Goal: Browse casually

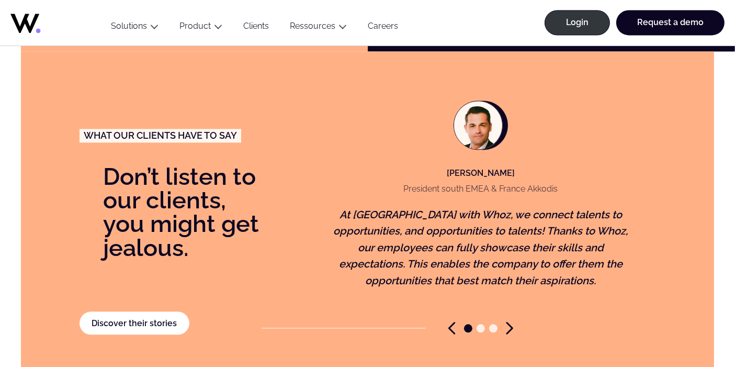
scroll to position [2235, 0]
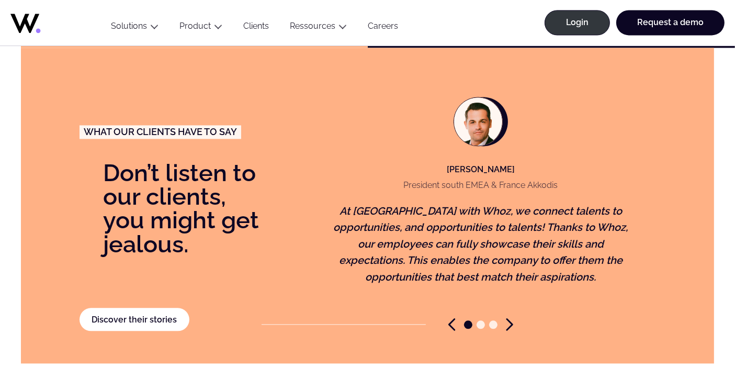
click at [508, 319] on icon "Next slide" at bounding box center [509, 324] width 5 height 11
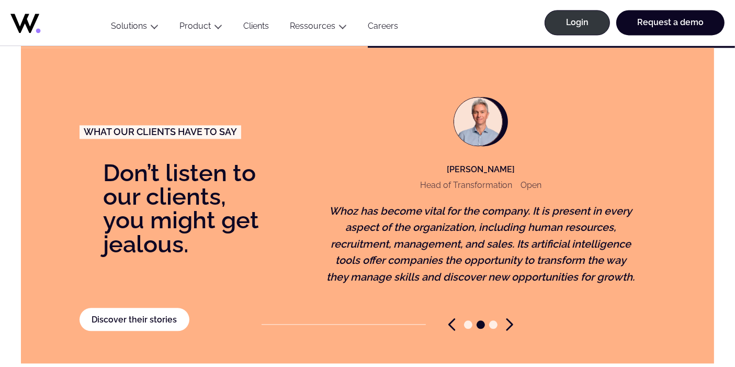
click at [510, 318] on icon "Next slide" at bounding box center [509, 324] width 7 height 13
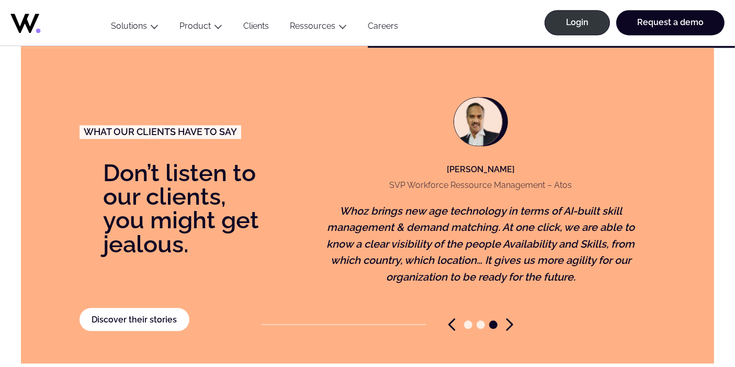
click at [510, 318] on icon "Next slide" at bounding box center [509, 324] width 7 height 13
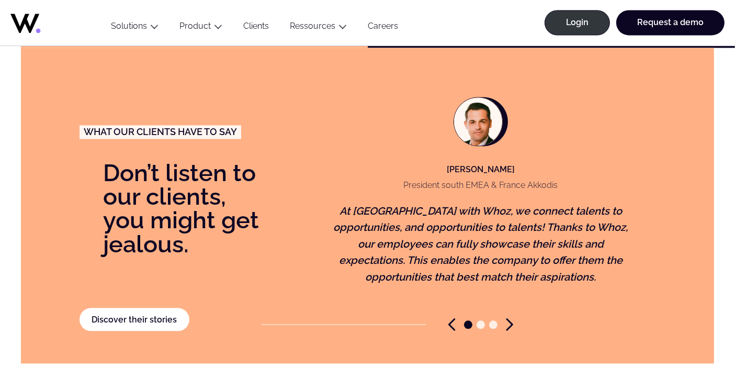
click at [508, 318] on icon "Next slide" at bounding box center [509, 324] width 7 height 13
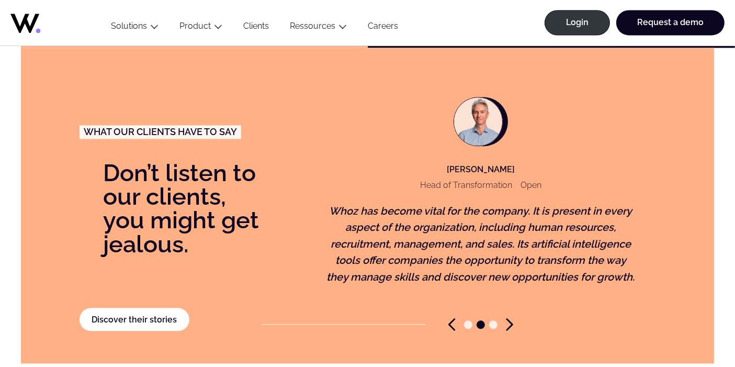
click at [508, 318] on icon "Next slide" at bounding box center [509, 324] width 7 height 13
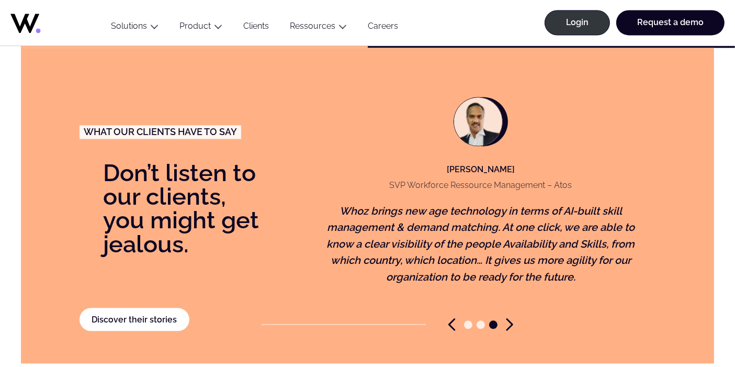
click at [508, 318] on icon "Next slide" at bounding box center [509, 324] width 7 height 13
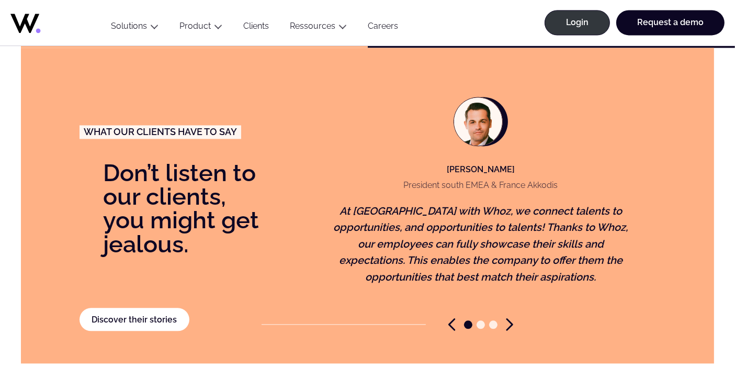
click at [508, 318] on icon "Next slide" at bounding box center [509, 324] width 7 height 13
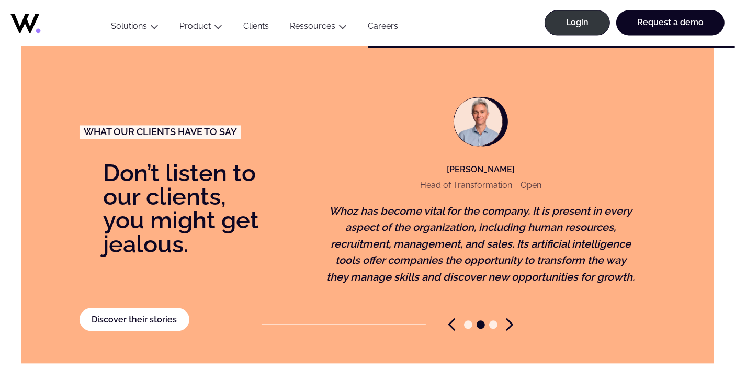
click at [508, 318] on icon "Next slide" at bounding box center [509, 324] width 7 height 13
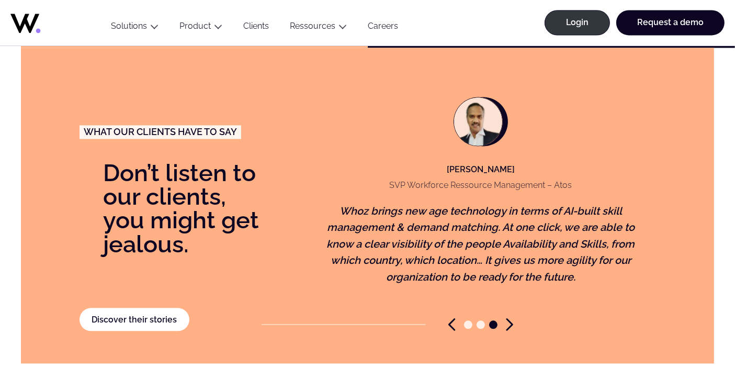
click at [508, 318] on icon "Next slide" at bounding box center [509, 324] width 7 height 13
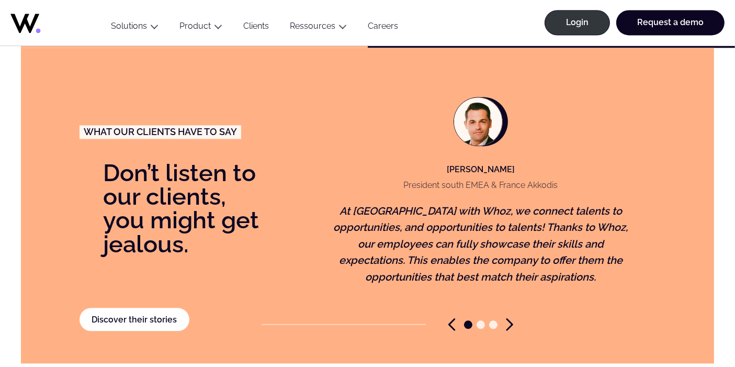
click at [508, 318] on icon "Next slide" at bounding box center [509, 324] width 7 height 13
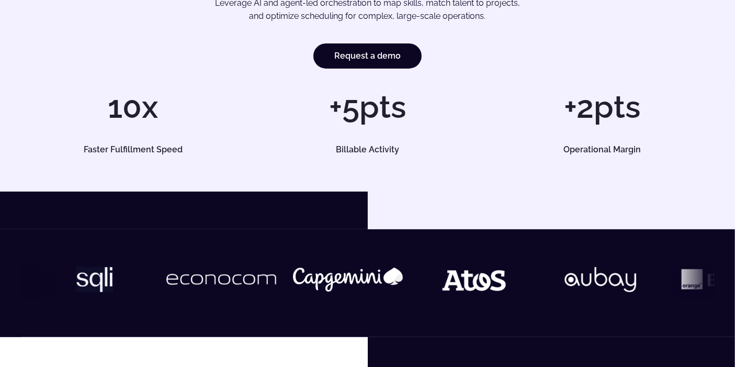
scroll to position [0, 0]
